Goal: Task Accomplishment & Management: Use online tool/utility

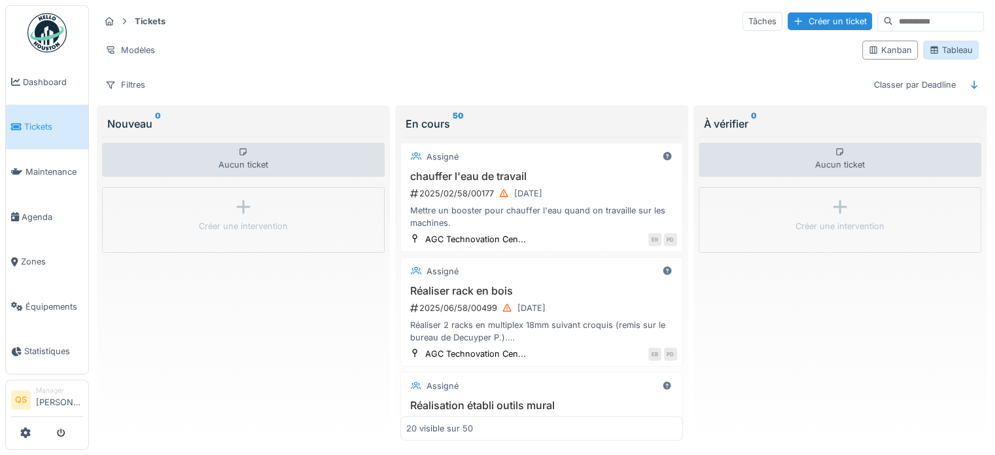
click at [941, 52] on div "Tableau" at bounding box center [951, 50] width 44 height 12
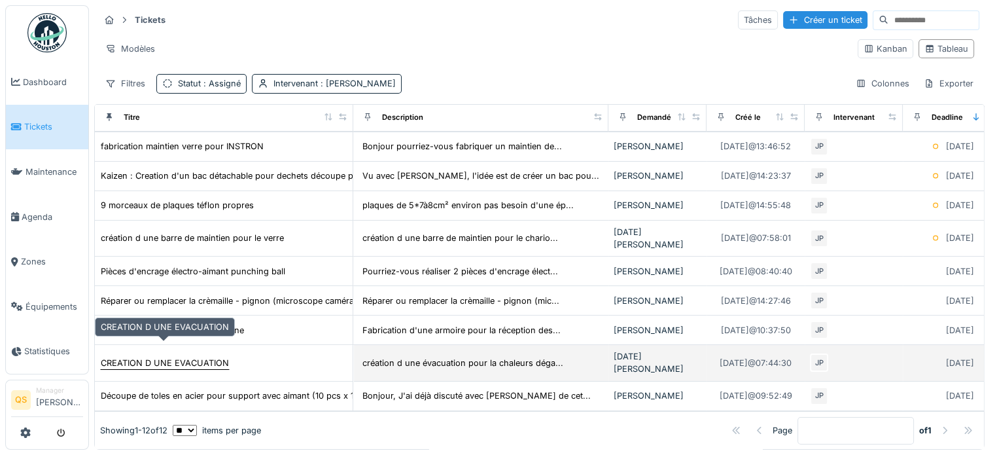
scroll to position [11, 0]
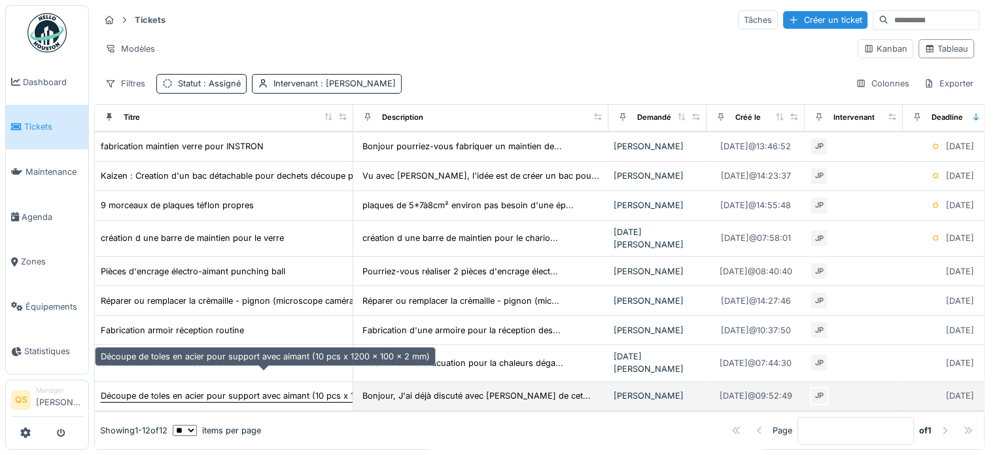
click at [290, 389] on div "Découpe de toles en acier pour support avec aimant (10 pcs x 1200 x 100 x 2 mm)" at bounding box center [265, 395] width 329 height 12
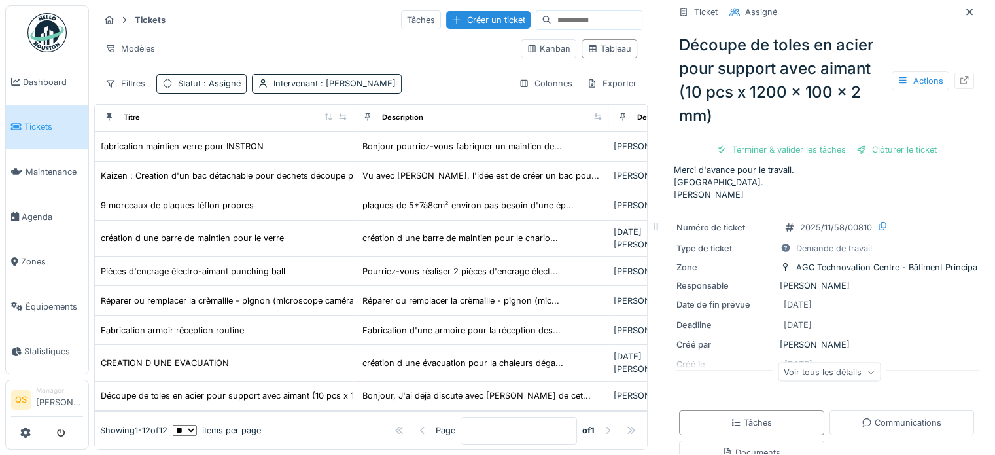
scroll to position [131, 0]
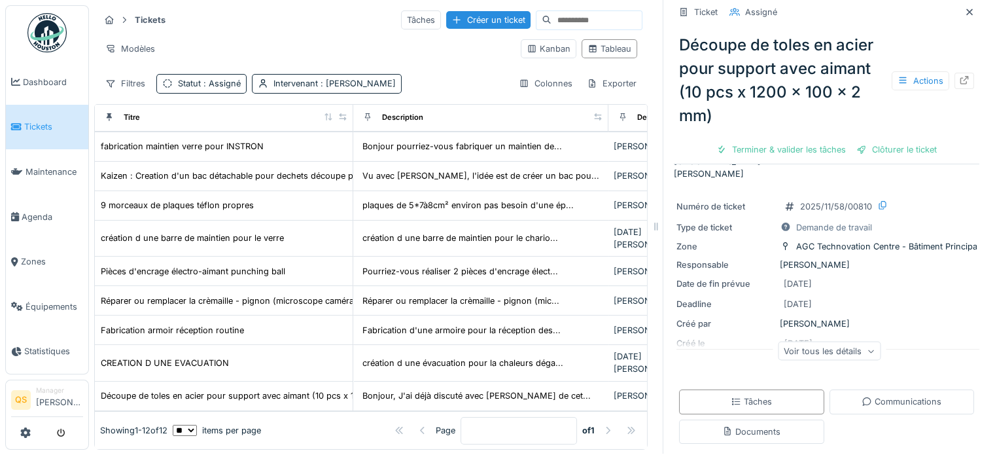
click at [819, 348] on div "Voir tous les détails" at bounding box center [829, 350] width 103 height 19
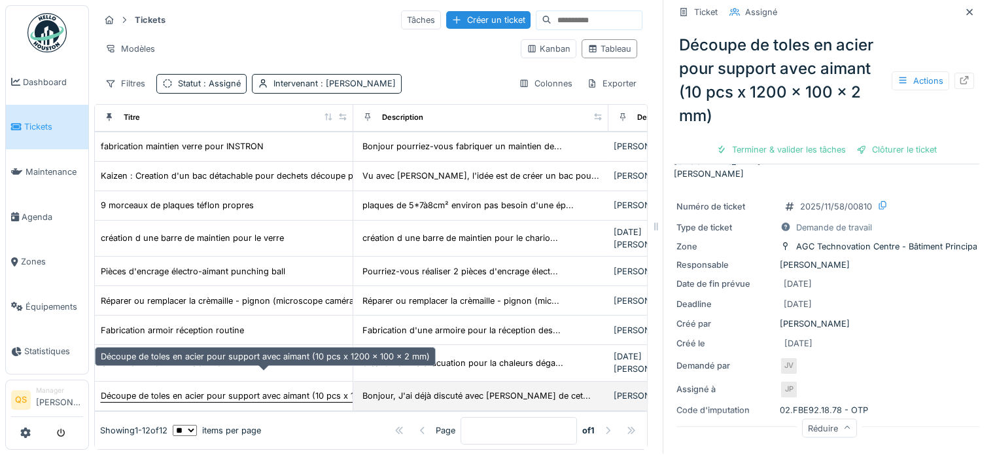
click at [174, 389] on div "Découpe de toles en acier pour support avec aimant (10 pcs x 1200 x 100 x 2 mm)" at bounding box center [265, 395] width 329 height 12
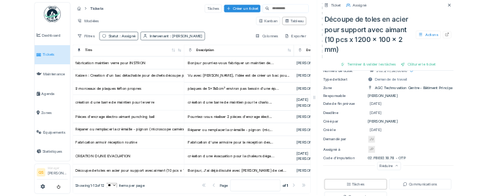
scroll to position [196, 0]
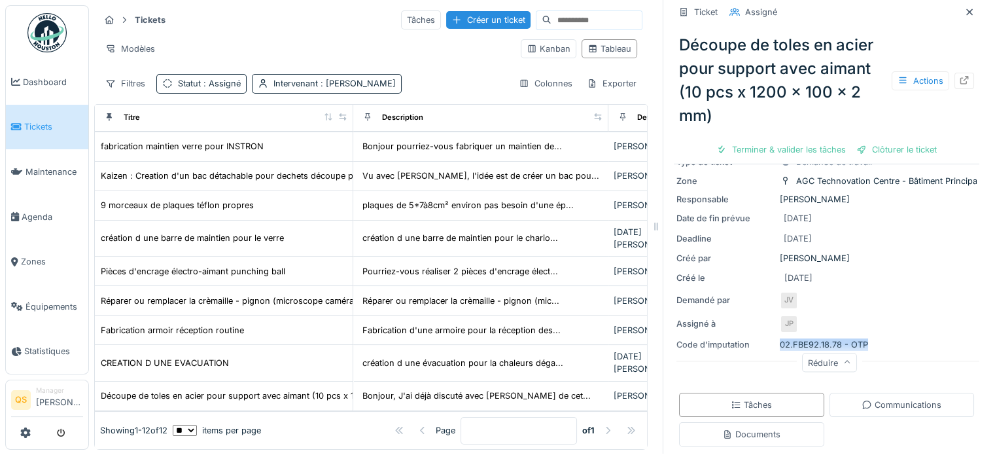
drag, startPoint x: 860, startPoint y: 331, endPoint x: 869, endPoint y: 334, distance: 9.1
click at [869, 334] on div "Numéro de ticket 2025/11/58/00810 Type de ticket Demande de travail Zone AGC Te…" at bounding box center [827, 251] width 306 height 252
copy div "02.FBE92.18.78 - OTP"
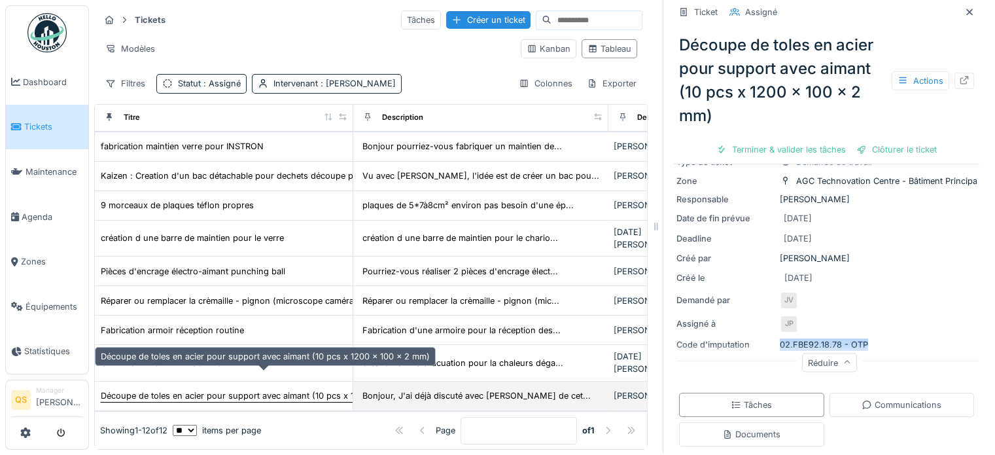
click at [290, 389] on div "Découpe de toles en acier pour support avec aimant (10 pcs x 1200 x 100 x 2 mm)" at bounding box center [265, 395] width 329 height 12
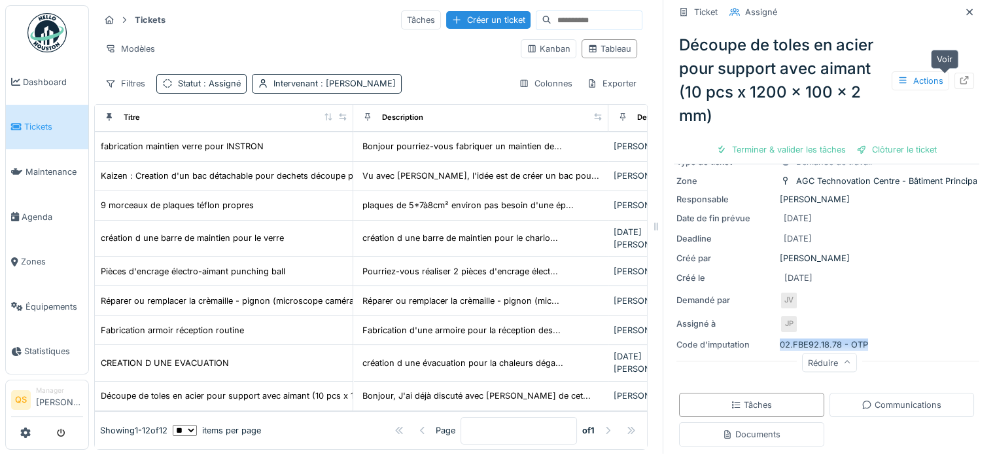
click at [954, 73] on div at bounding box center [964, 81] width 20 height 16
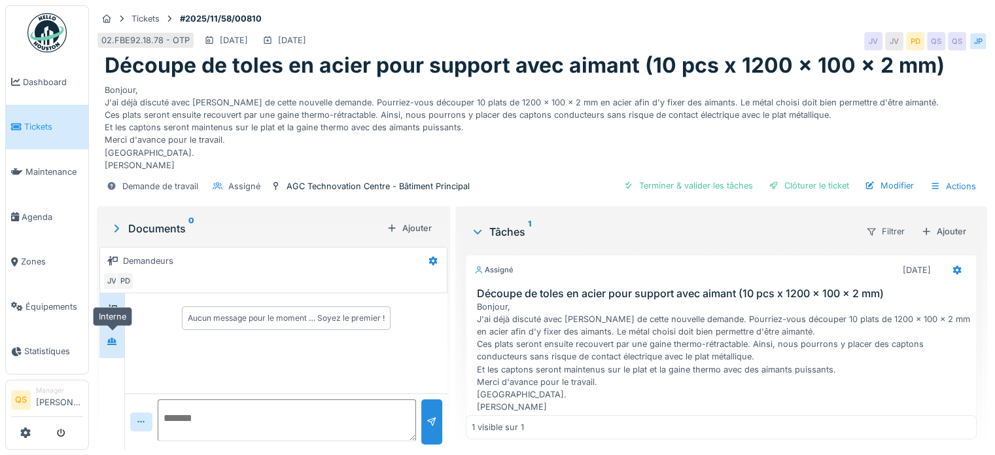
click at [110, 335] on div at bounding box center [112, 341] width 10 height 12
click at [113, 344] on icon at bounding box center [112, 341] width 10 height 9
click at [173, 414] on textarea at bounding box center [287, 420] width 258 height 42
type textarea "**********"
click at [432, 421] on div at bounding box center [431, 421] width 21 height 45
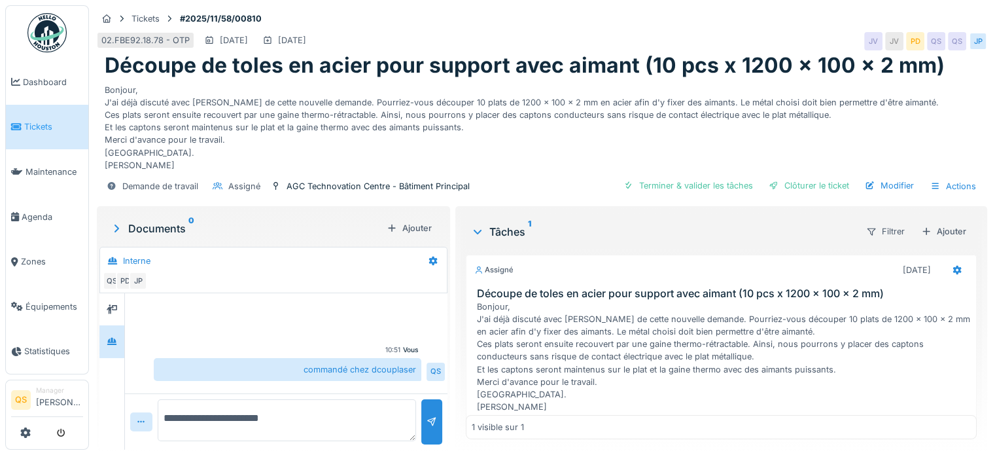
click at [36, 125] on span "Tickets" at bounding box center [53, 126] width 59 height 12
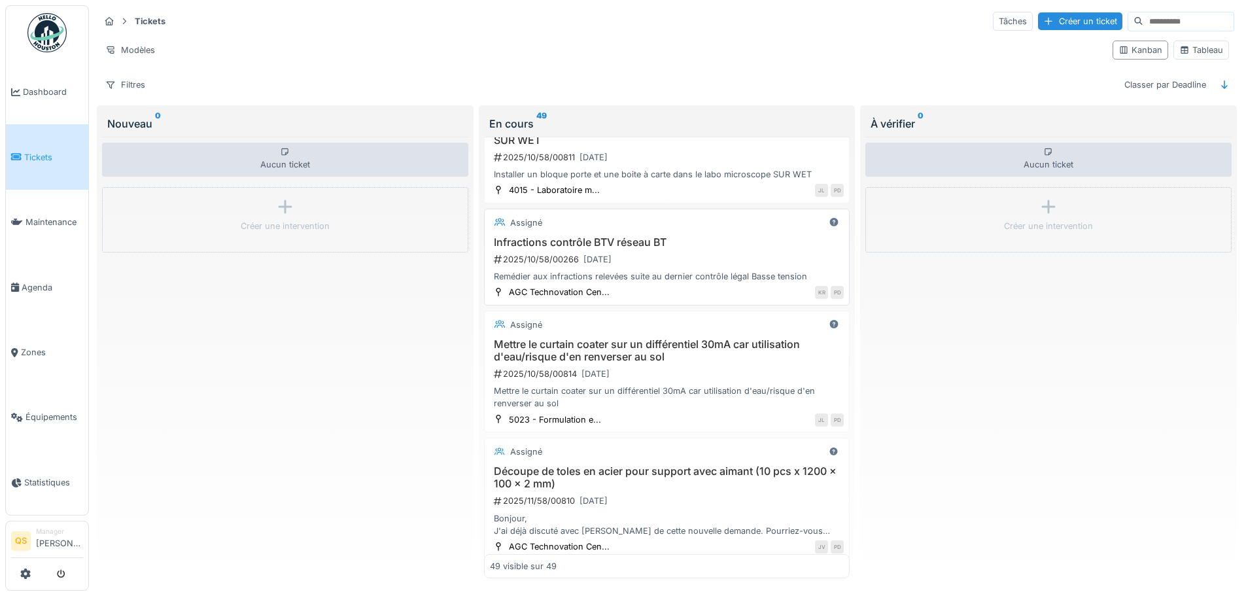
scroll to position [5176, 0]
